Goal: Task Accomplishment & Management: Complete application form

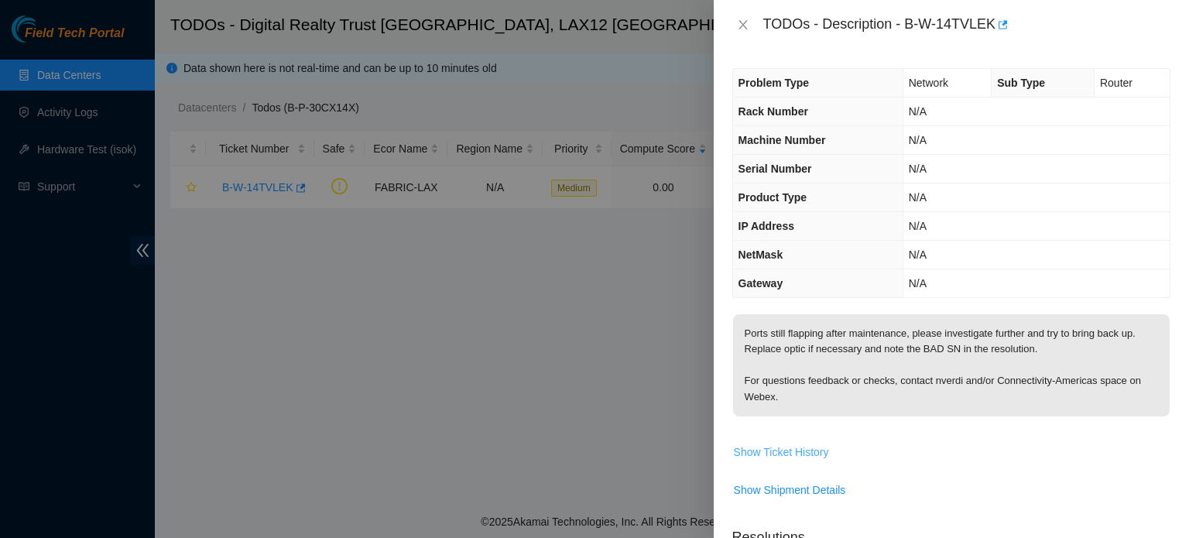
click at [801, 443] on span "Show Ticket History" at bounding box center [781, 451] width 95 height 17
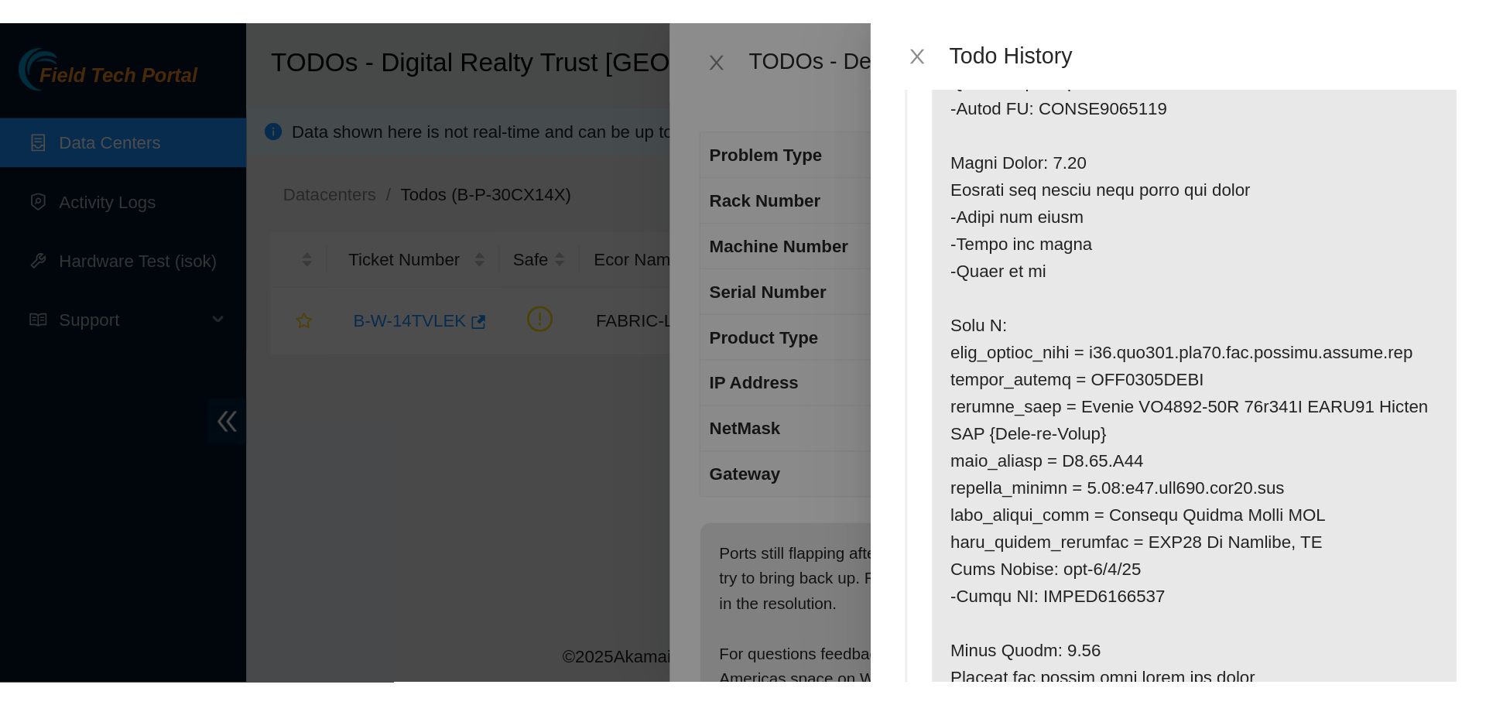
scroll to position [450, 0]
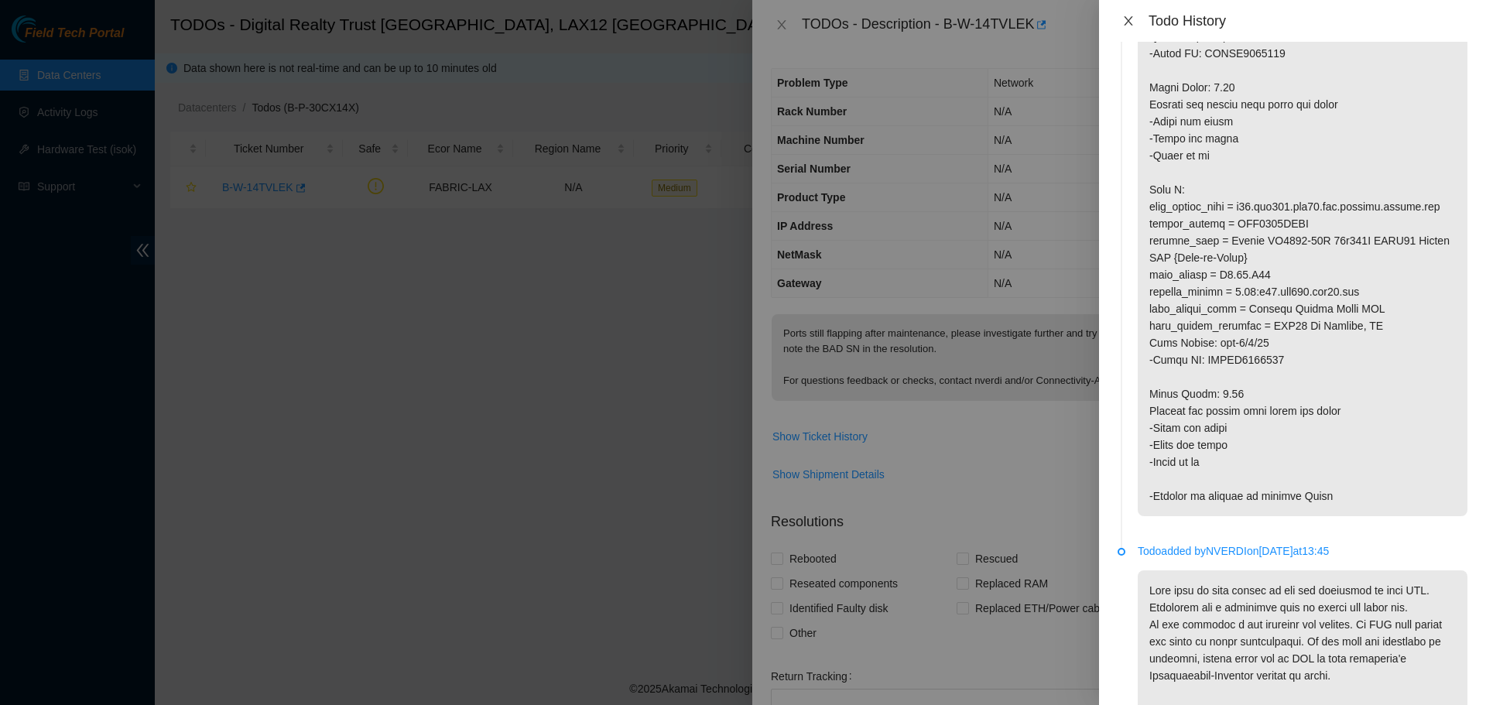
click at [1117, 24] on button "Close" at bounding box center [1128, 21] width 22 height 15
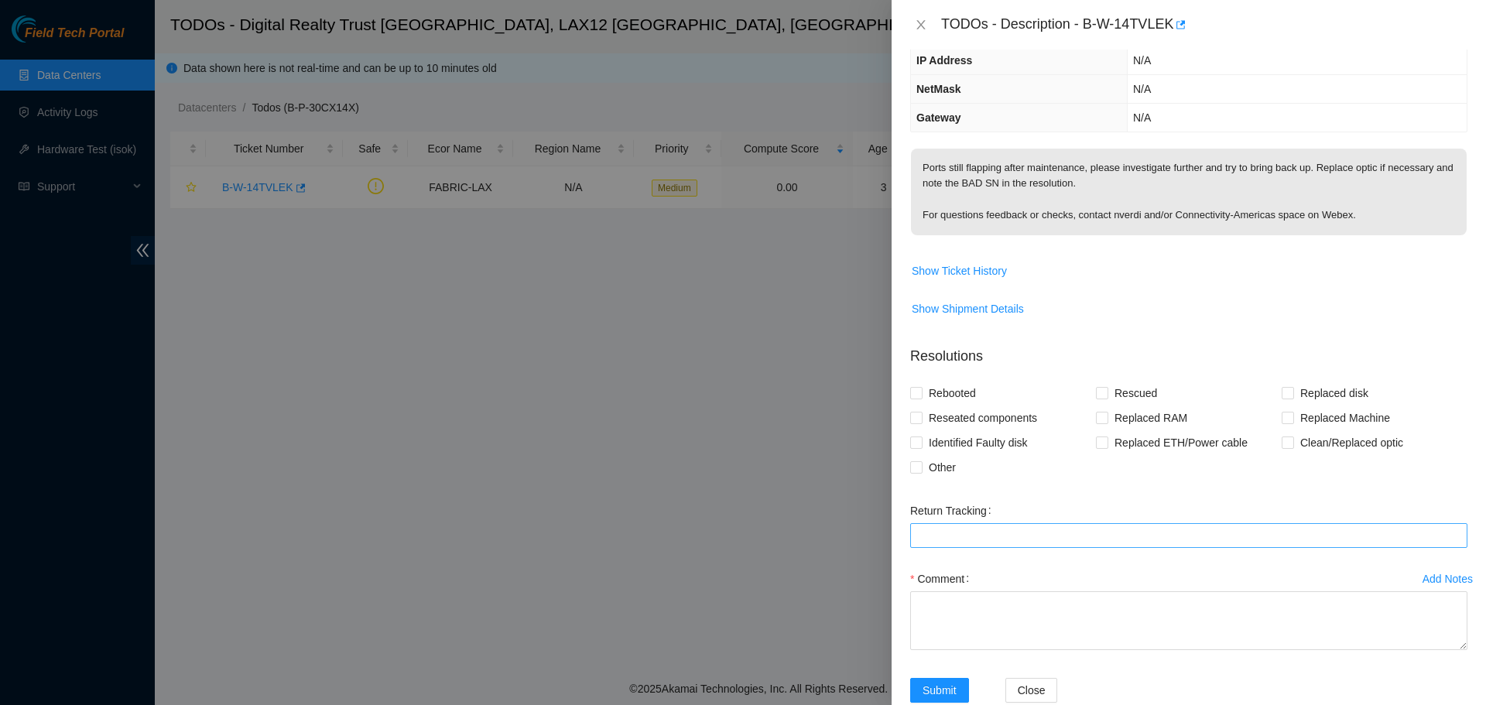
scroll to position [200, 0]
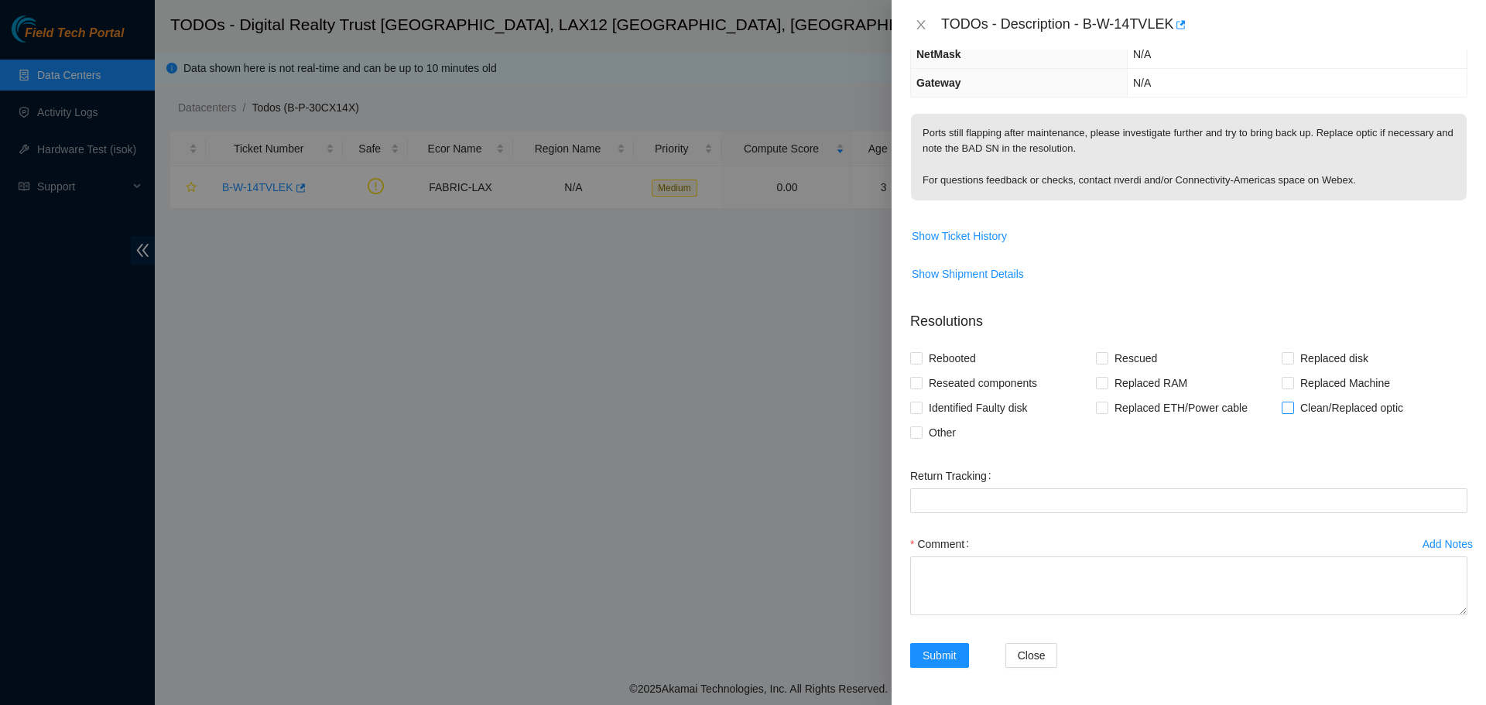
click at [1188, 409] on span "Clean/Replaced optic" at bounding box center [1351, 407] width 115 height 25
click at [1188, 409] on input "Clean/Replaced optic" at bounding box center [1287, 407] width 11 height 11
checkbox input "true"
click at [1014, 537] on textarea "Comment" at bounding box center [1188, 585] width 557 height 59
paste textarea "B-W-14TVLEK FABRIC-LAX N/A Medium 0.00 3 6% N/A N/A N/A N/A N/A Side Z: fqdn_ro…"
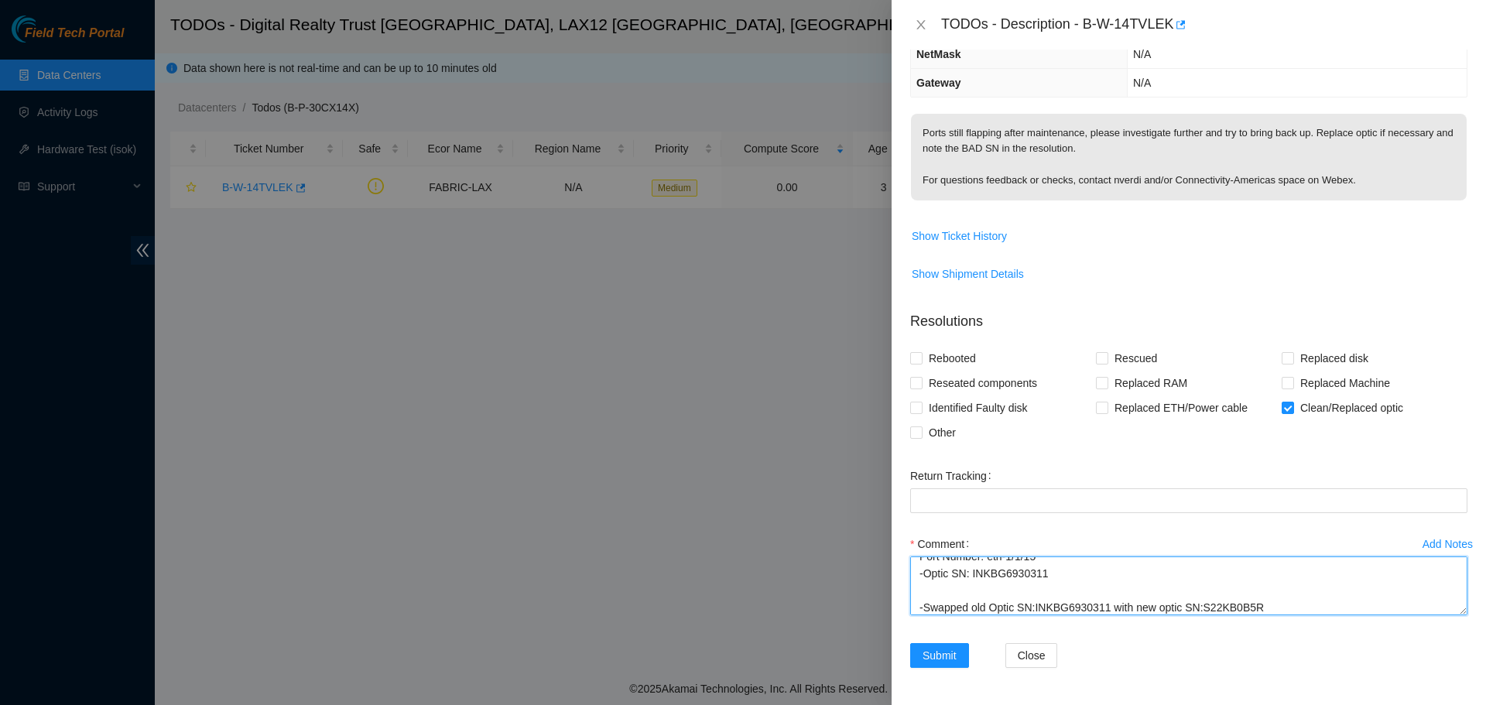
scroll to position [204, 0]
click at [1124, 537] on textarea "B-W-14TVLEK FABRIC-LAX N/A Medium 0.00 3 6% N/A N/A N/A N/A N/A Side Z: fqdn_ro…" at bounding box center [1188, 585] width 557 height 59
click at [1166, 537] on textarea "B-W-14TVLEK FABRIC-LAX N/A Medium 0.00 3 6% N/A N/A N/A N/A N/A Side Z: fqdn_ro…" at bounding box center [1188, 585] width 557 height 59
click at [1188, 537] on textarea "B-W-14TVLEK FABRIC-LAX N/A Medium 0.00 3 6% N/A N/A N/A N/A N/A Side Z: fqdn_ro…" at bounding box center [1188, 585] width 557 height 59
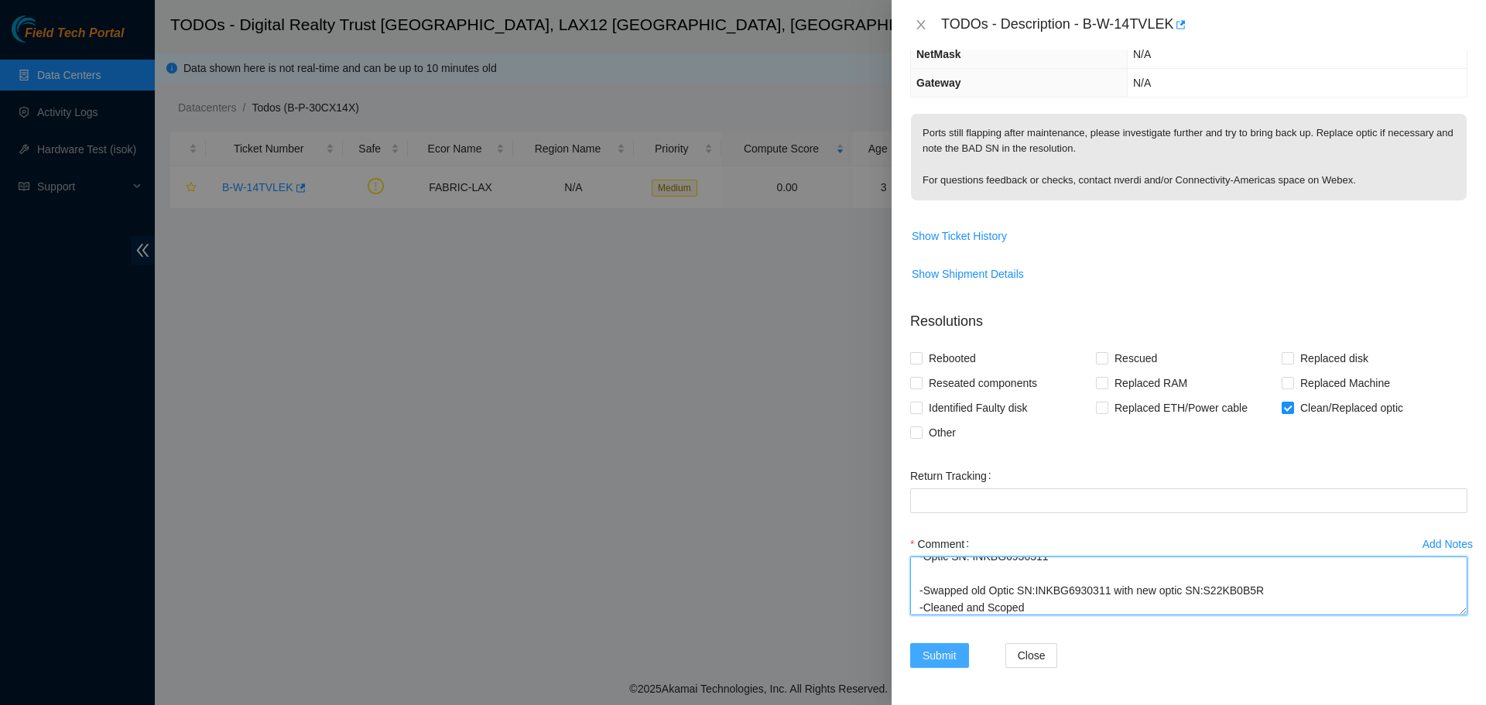
type textarea "B-W-14TVLEK FABRIC-LAX N/A Medium 0.00 3 6% N/A N/A N/A N/A N/A Side Z: fqdn_ro…"
click at [939, 537] on span "Submit" at bounding box center [939, 655] width 34 height 17
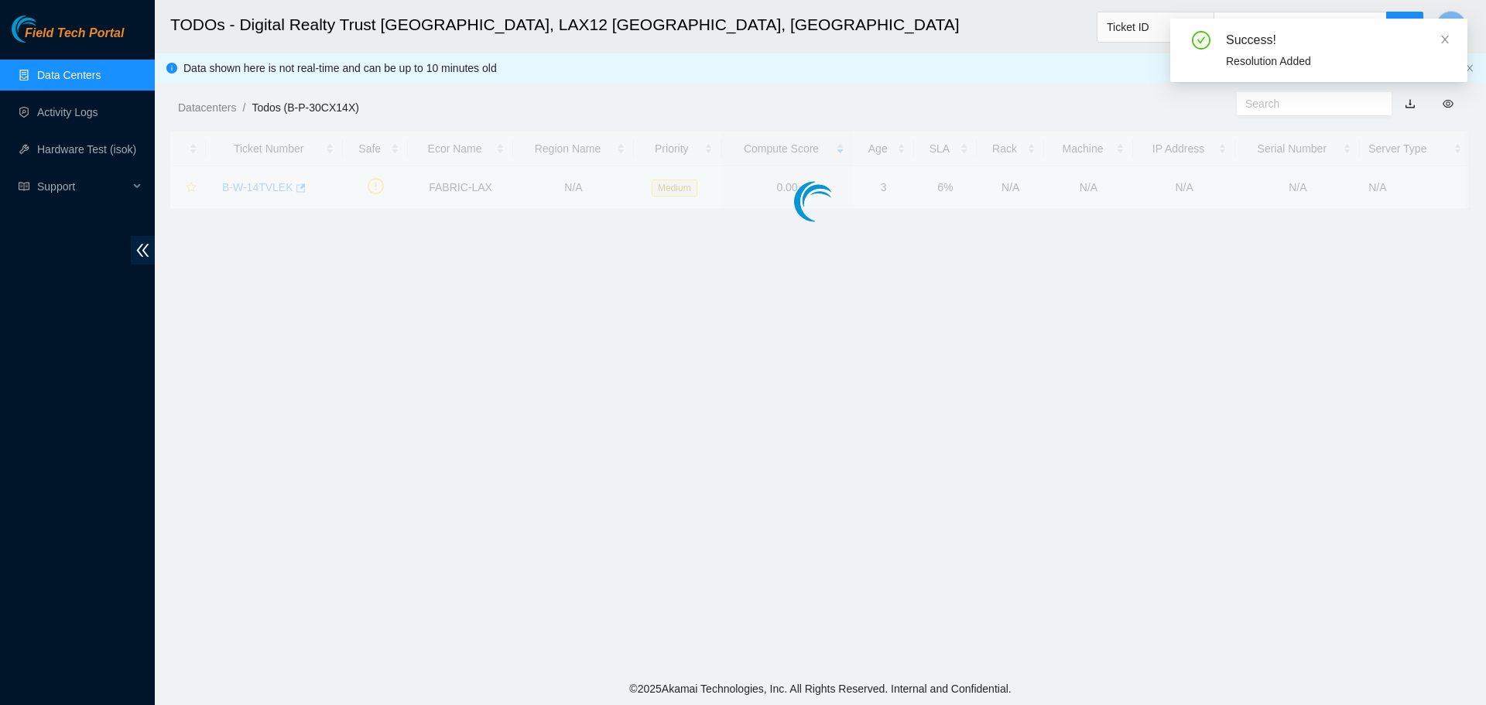
scroll to position [252, 0]
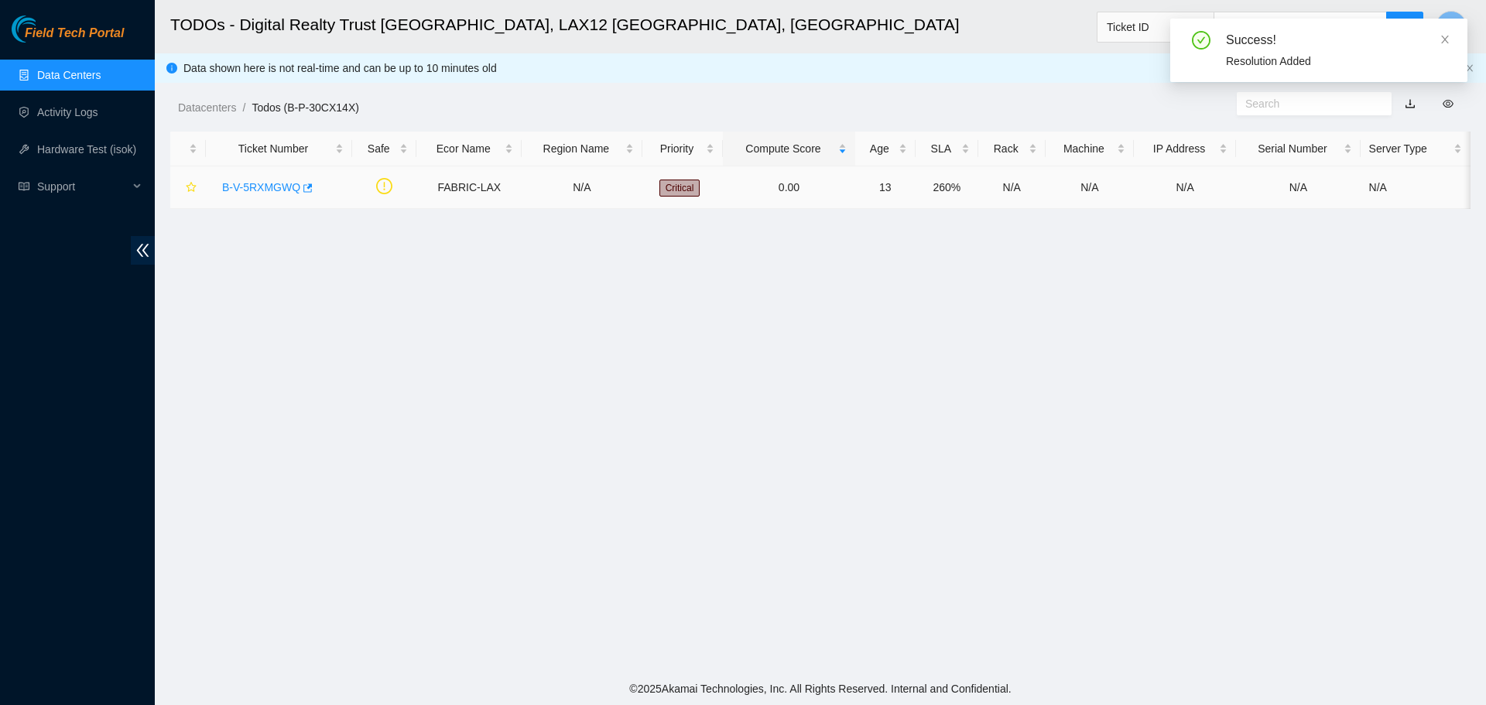
click at [242, 182] on link "B-V-5RXMGWQ" at bounding box center [261, 187] width 78 height 12
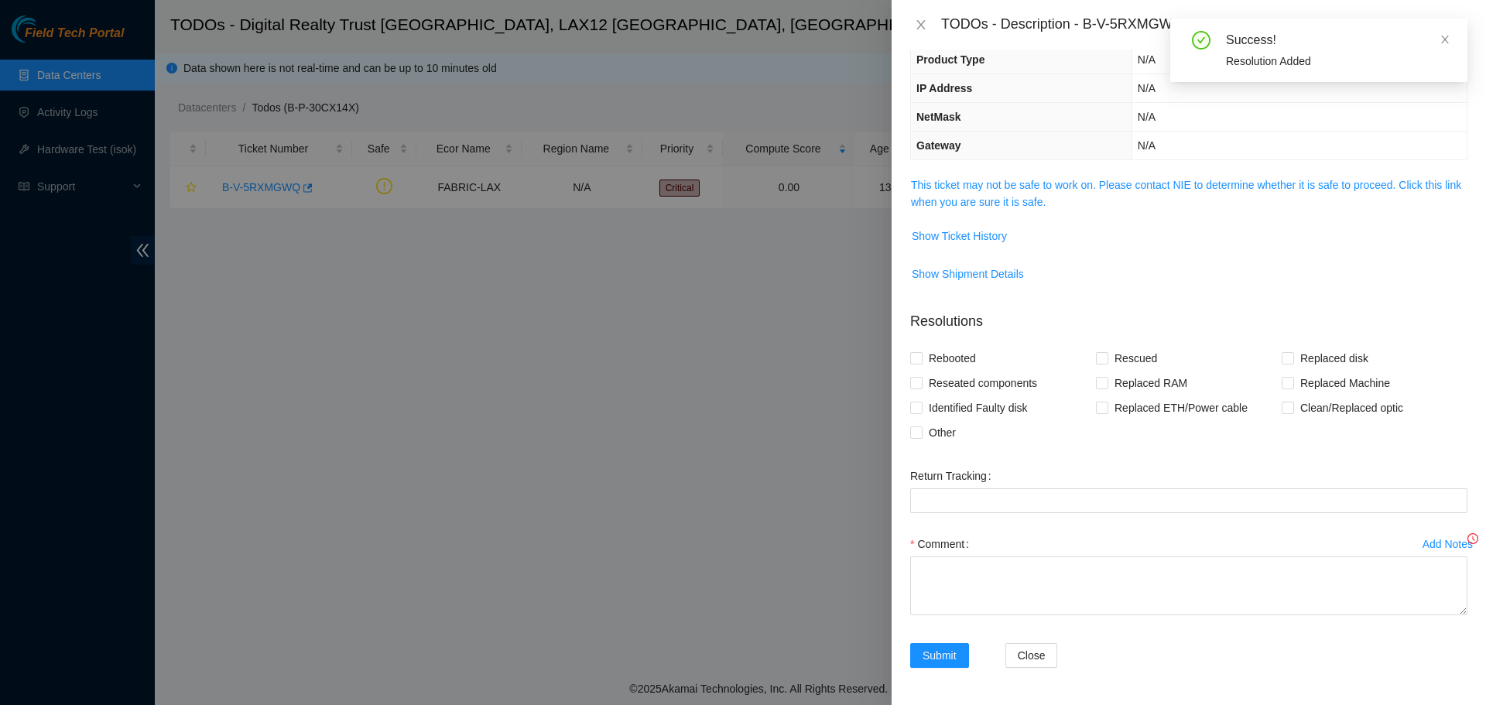
scroll to position [109, 0]
click at [1121, 186] on link "This ticket may not be safe to work on. Please contact NIE to determine whether…" at bounding box center [1186, 193] width 550 height 29
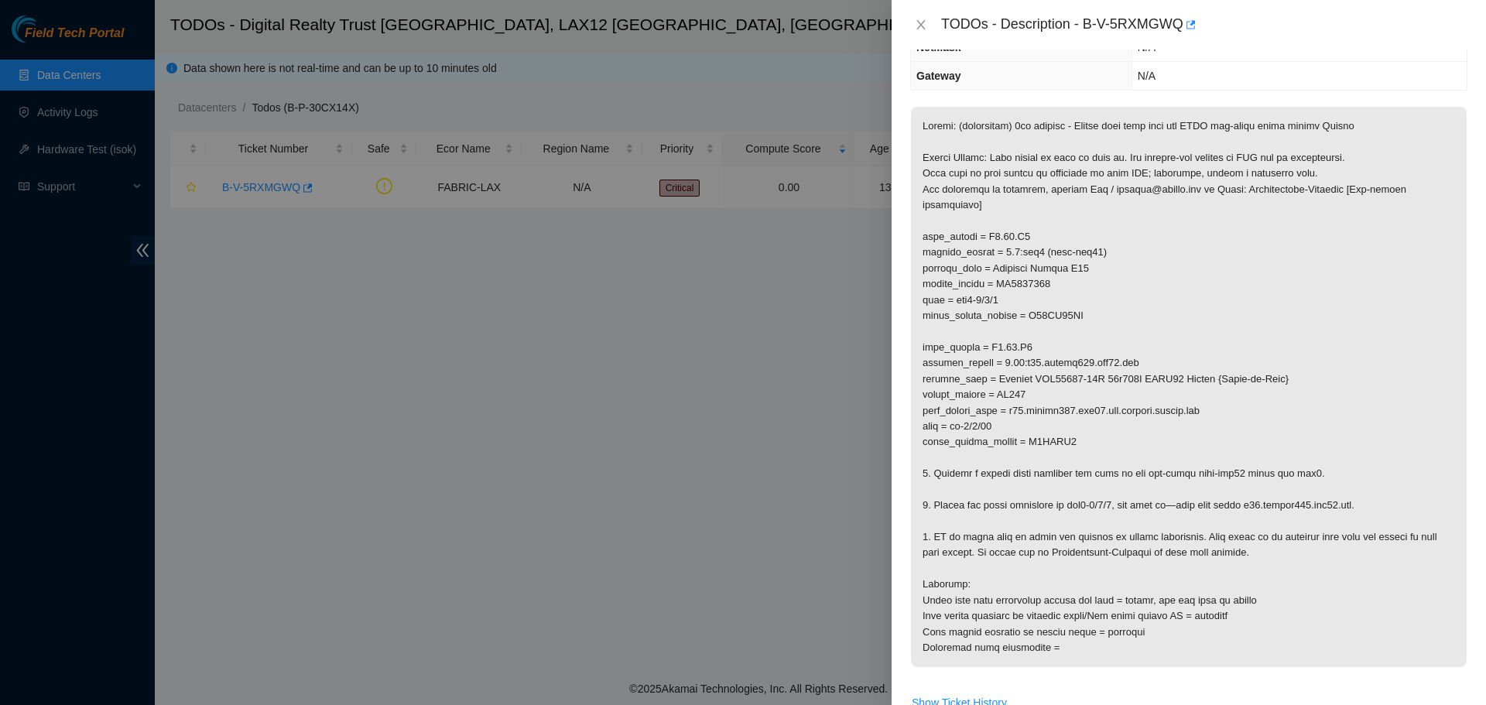
scroll to position [186, 0]
